Goal: Navigation & Orientation: Find specific page/section

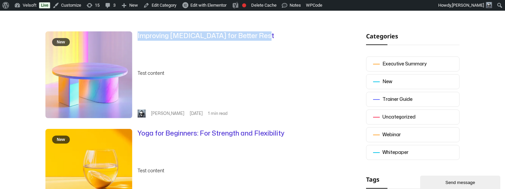
click at [156, 76] on div "Test content" at bounding box center [231, 73] width 188 height 8
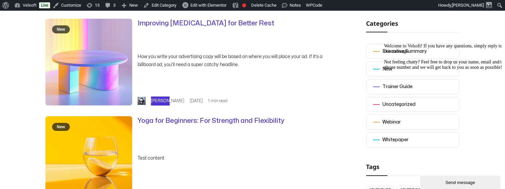
scroll to position [178, 0]
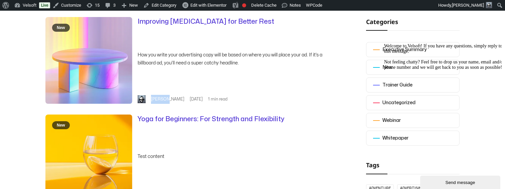
click at [164, 98] on div "Improving Sleep Hygiene for Better Rest How you write your advertising copy wil…" at bounding box center [231, 60] width 188 height 87
click at [151, 108] on div "New Improving Sleep Hygiene for Better Rest How you write your advertising copy…" at bounding box center [185, 109] width 280 height 184
click at [142, 90] on div "Improving Sleep Hygiene for Better Rest How you write your advertising copy wil…" at bounding box center [231, 60] width 188 height 87
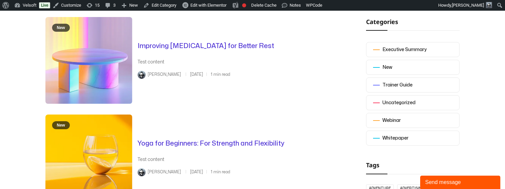
click at [178, 98] on div "Improving Sleep Hygiene for Better Rest Test content Brandon Aug 20, 2025 1 min…" at bounding box center [231, 60] width 188 height 87
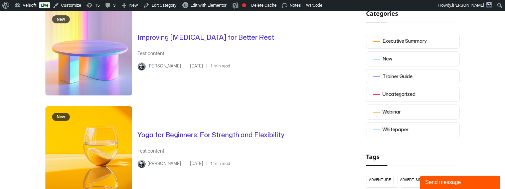
scroll to position [187, 0]
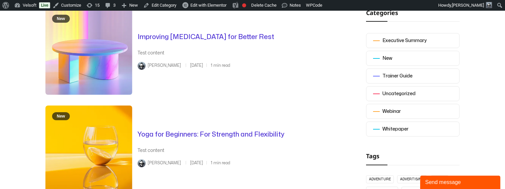
drag, startPoint x: 173, startPoint y: 67, endPoint x: 196, endPoint y: 66, distance: 23.0
click at [196, 66] on span "[DATE]" at bounding box center [197, 65] width 15 height 9
click at [187, 82] on div "Improving Sleep Hygiene for Better Rest Test content Brandon Aug 20, 2025 1 min…" at bounding box center [231, 51] width 188 height 87
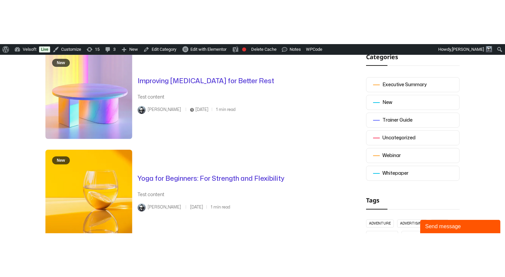
scroll to position [166, 0]
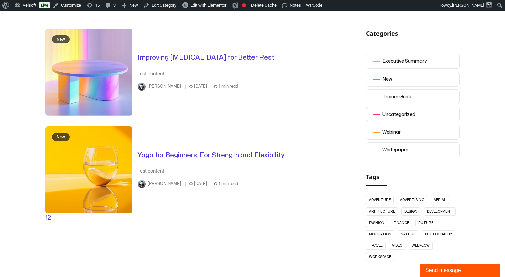
scroll to position [167, 0]
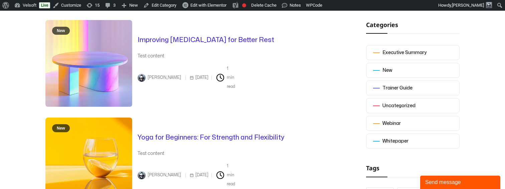
scroll to position [175, 0]
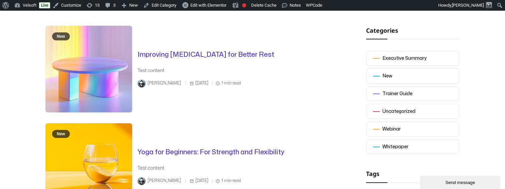
scroll to position [168, 0]
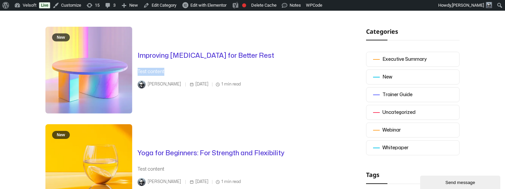
drag, startPoint x: 138, startPoint y: 72, endPoint x: 164, endPoint y: 72, distance: 26.4
click at [164, 72] on div "Test content" at bounding box center [231, 72] width 188 height 8
click at [161, 72] on div "Test content" at bounding box center [231, 72] width 188 height 8
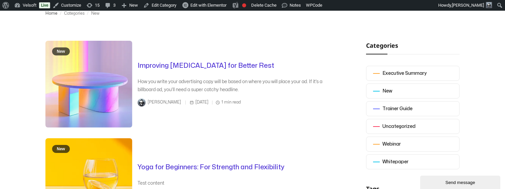
scroll to position [154, 0]
click at [290, 92] on div "How you write your advertising copy will be based on where you will place your …" at bounding box center [231, 85] width 188 height 16
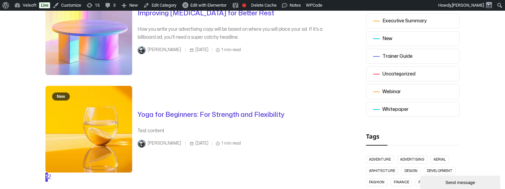
scroll to position [204, 0]
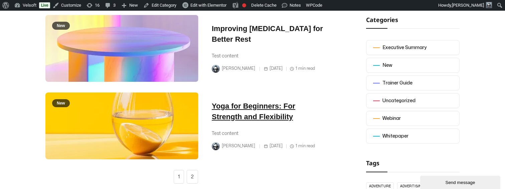
scroll to position [188, 0]
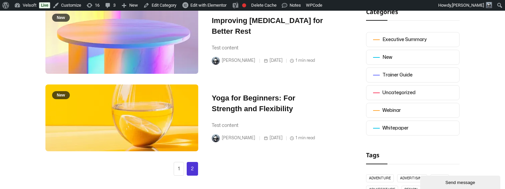
click at [193, 170] on link "2" at bounding box center [192, 169] width 11 height 14
click at [180, 169] on link "1" at bounding box center [179, 169] width 10 height 14
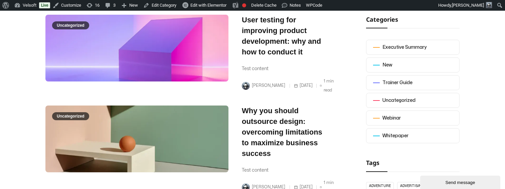
scroll to position [181, 0]
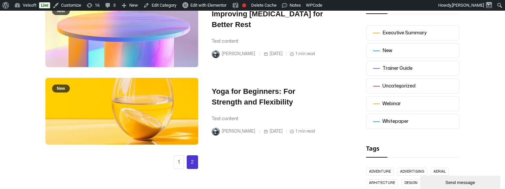
scroll to position [195, 0]
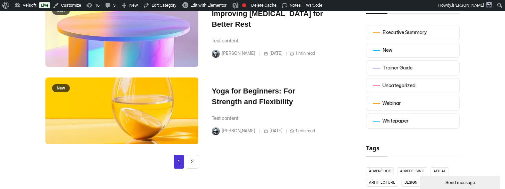
click at [180, 164] on link "1" at bounding box center [179, 162] width 10 height 14
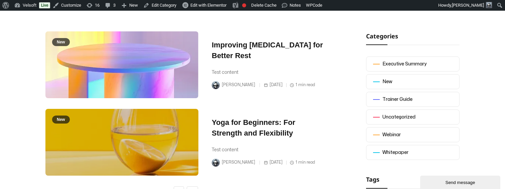
scroll to position [128, 0]
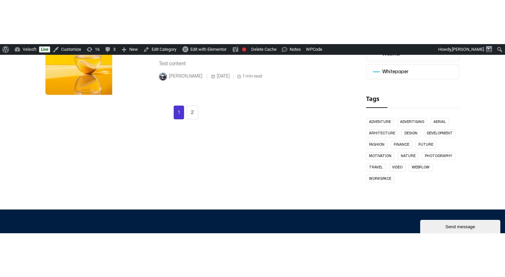
scroll to position [289, 0]
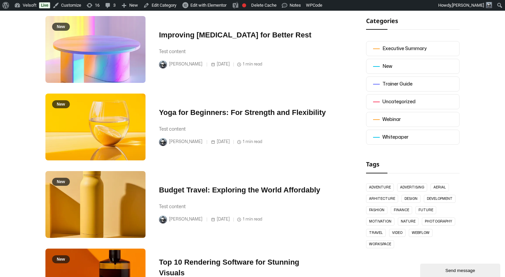
scroll to position [181, 0]
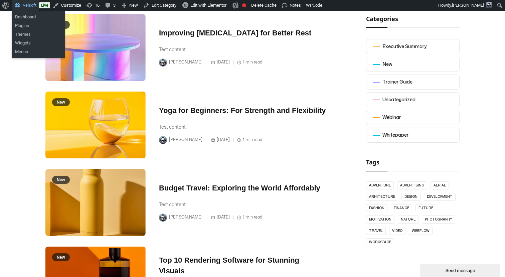
click at [34, 6] on link "Velsoft" at bounding box center [25, 5] width 27 height 11
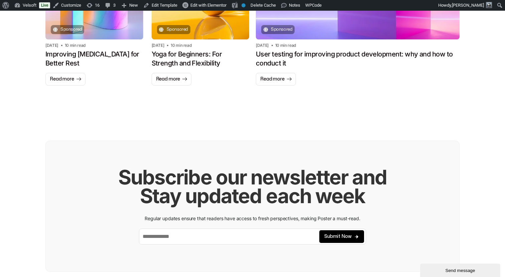
scroll to position [694, 0]
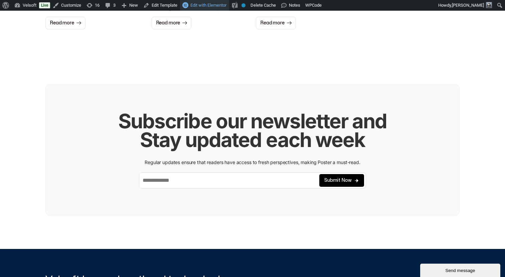
click at [218, 2] on link "Edit with Elementor" at bounding box center [204, 5] width 49 height 11
